Goal: Information Seeking & Learning: Learn about a topic

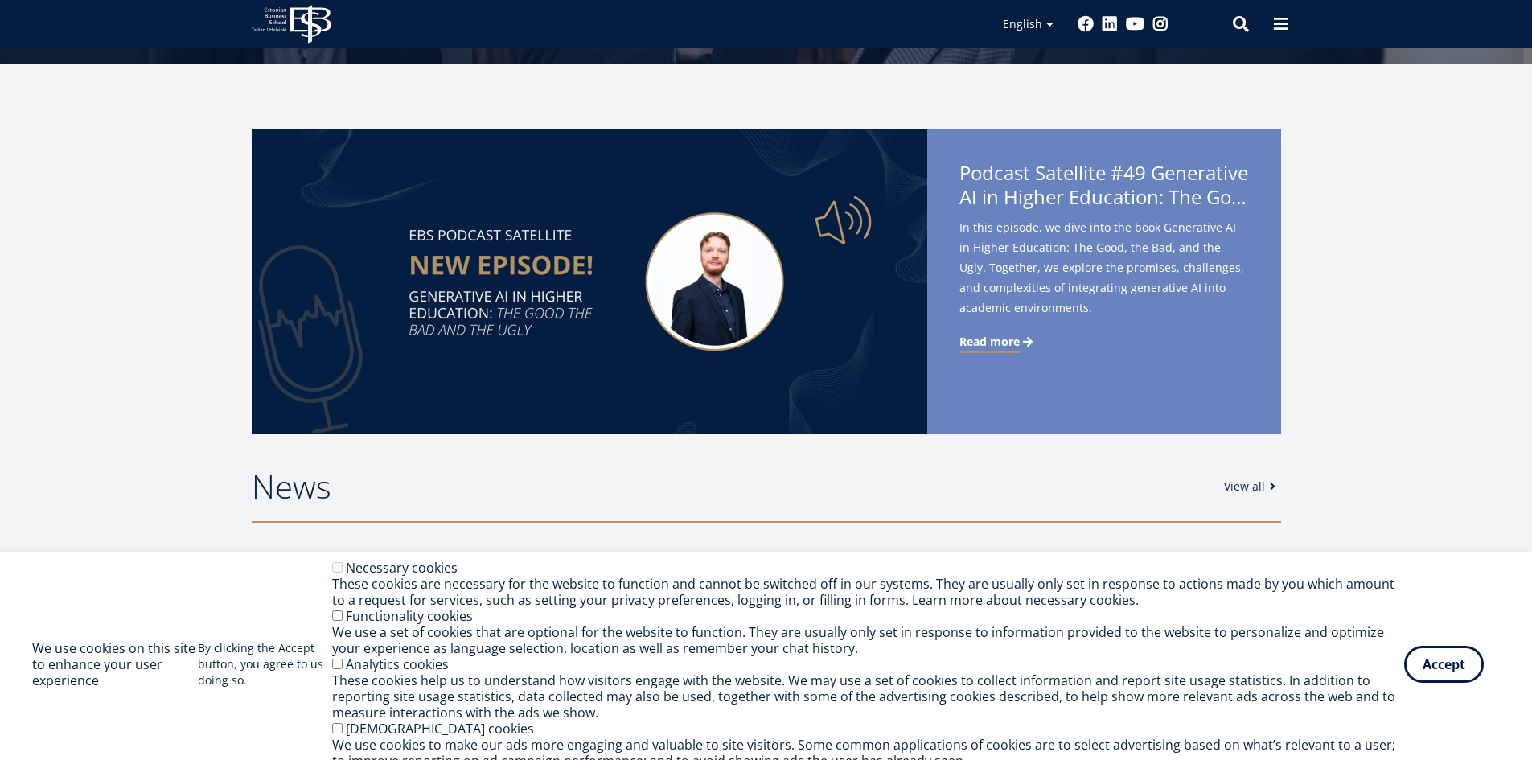
drag, startPoint x: 1453, startPoint y: 651, endPoint x: 1441, endPoint y: 644, distance: 13.0
click at [1452, 651] on div "We use cookies on this site to enhance your user experience By clicking the Acc…" at bounding box center [766, 664] width 1468 height 209
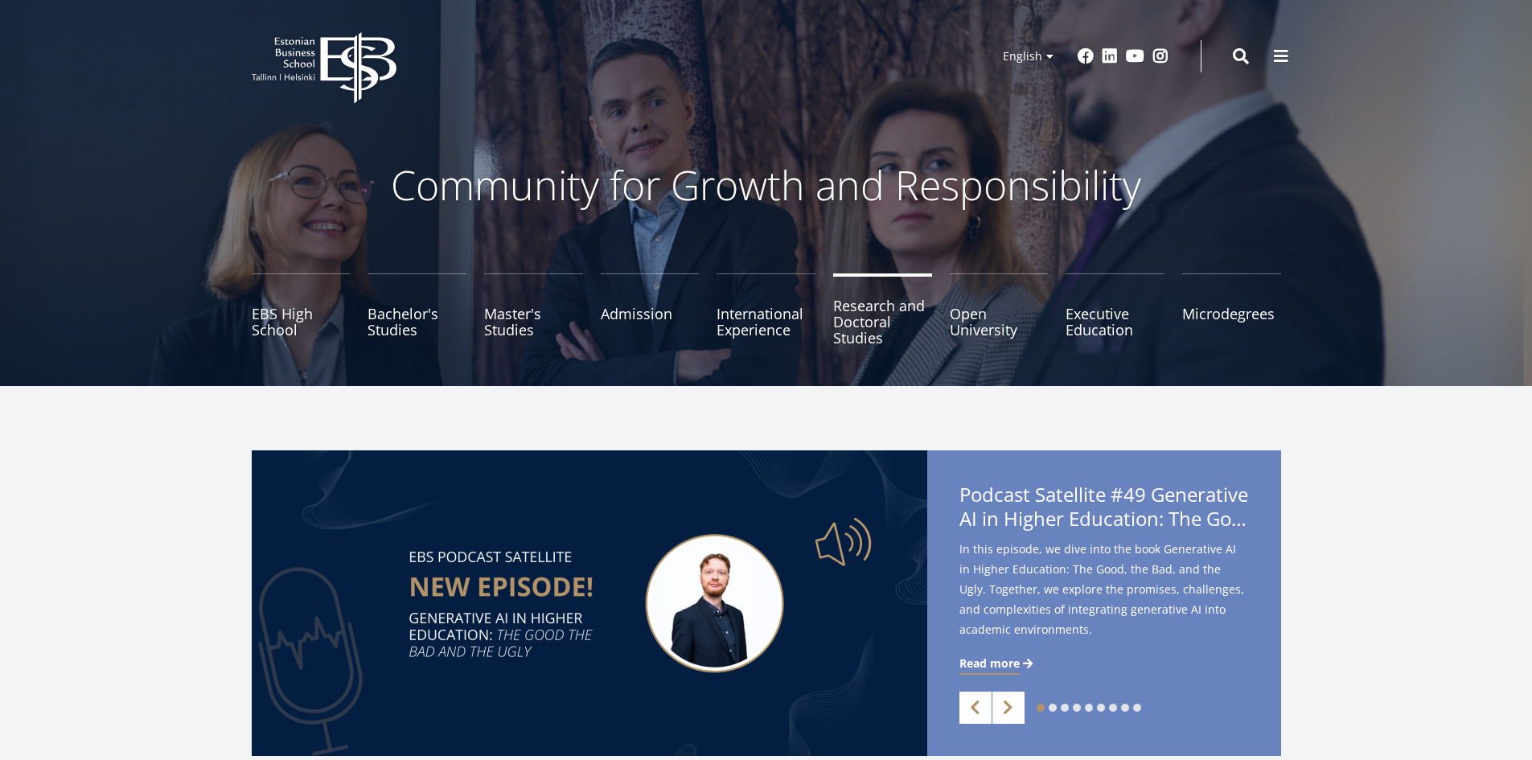
click at [844, 328] on link "Research and Doctoral Studies" at bounding box center [882, 313] width 99 height 80
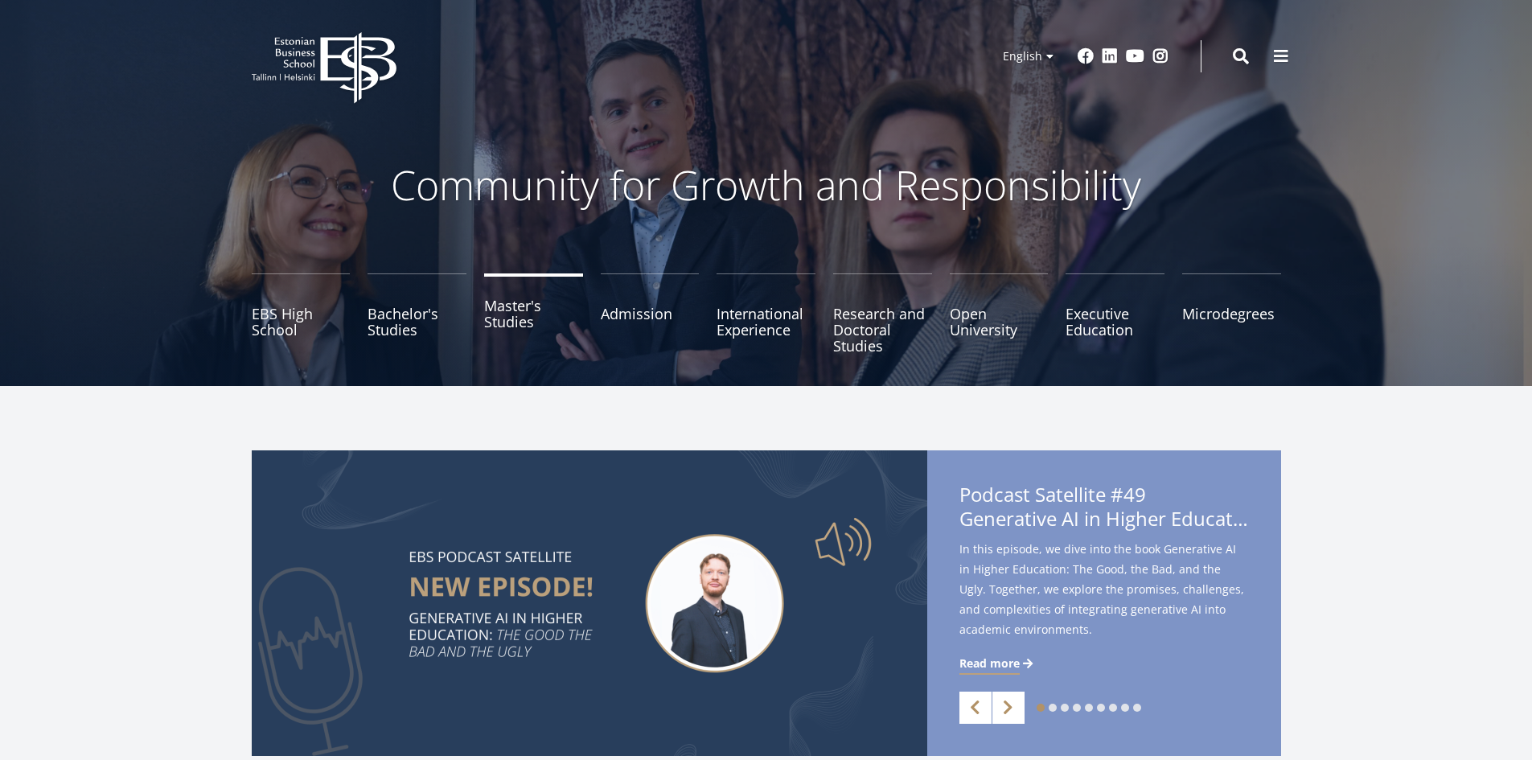
drag, startPoint x: 0, startPoint y: 0, endPoint x: 512, endPoint y: 337, distance: 613.3
click at [512, 337] on link "Master's Studies" at bounding box center [533, 313] width 99 height 80
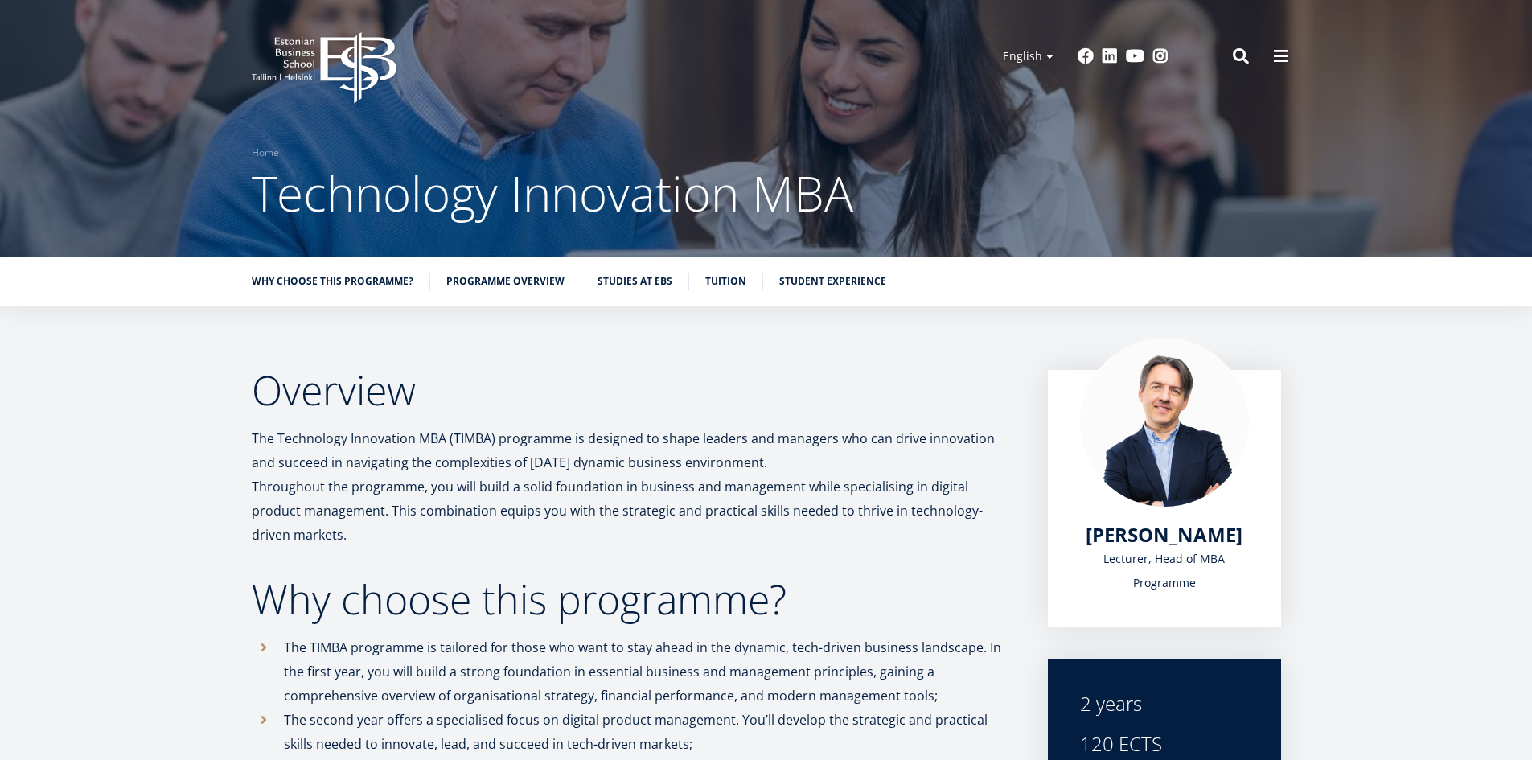
click at [705, 271] on div "Why choose this programme? Programme overview Studies at EBS Tuition Student ex…" at bounding box center [766, 281] width 1532 height 48
click at [705, 276] on link "Tuition" at bounding box center [725, 280] width 41 height 16
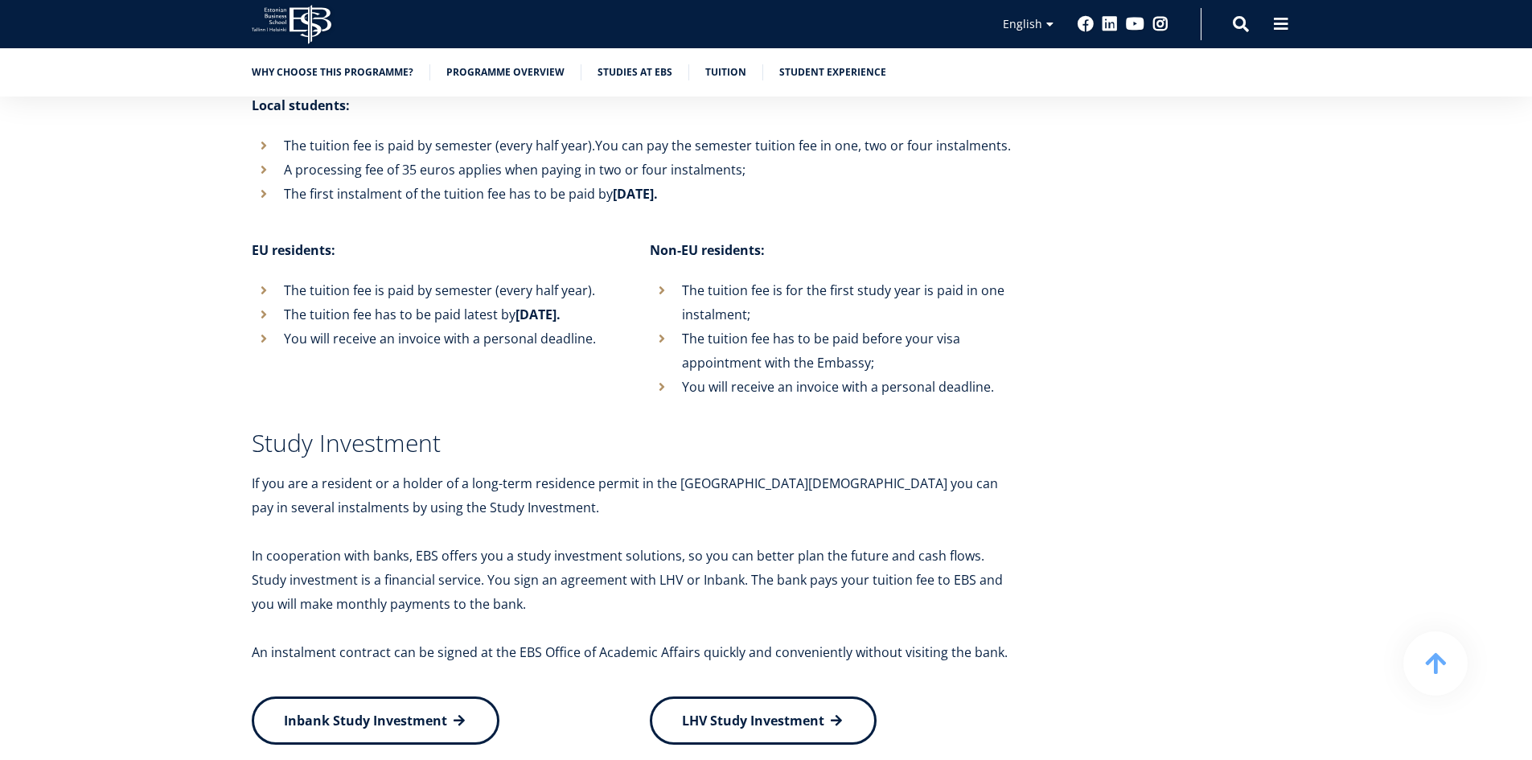
scroll to position [5812, 0]
